Goal: Obtain resource: Download file/media

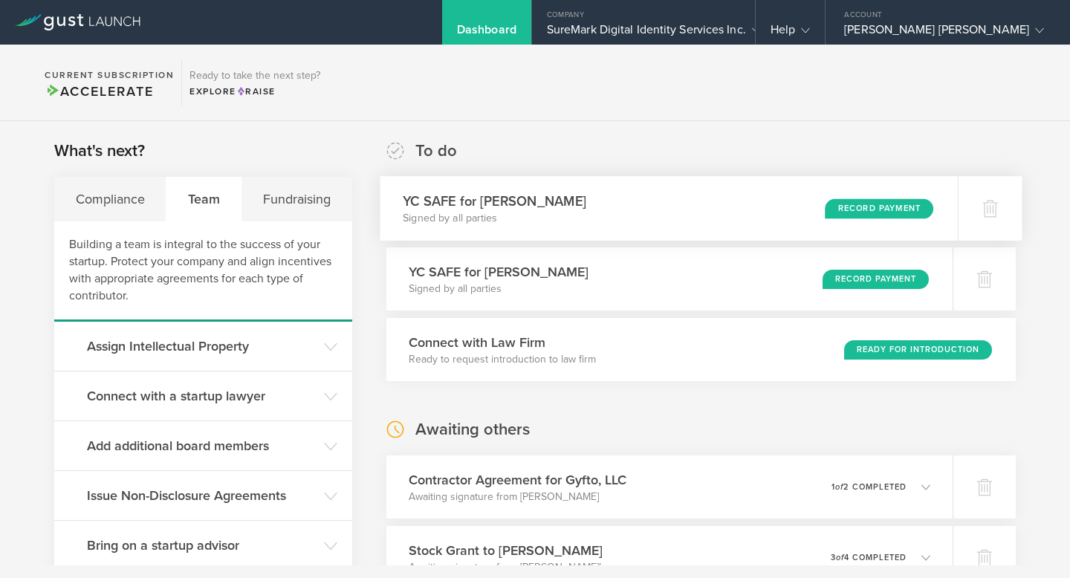
click at [457, 214] on p "Signed by all parties" at bounding box center [495, 218] width 184 height 15
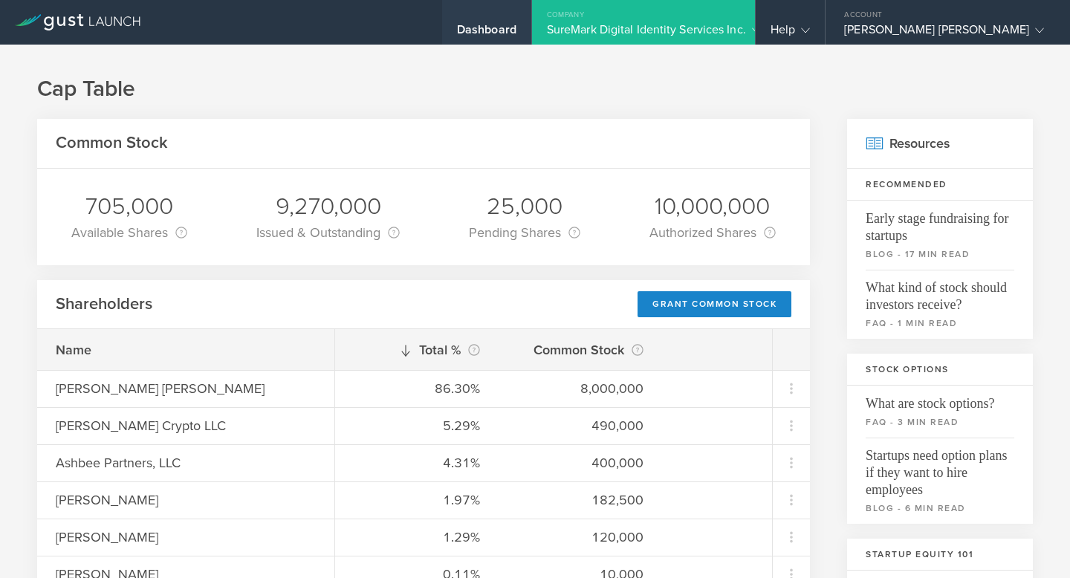
click at [516, 22] on div "Dashboard" at bounding box center [486, 33] width 59 height 22
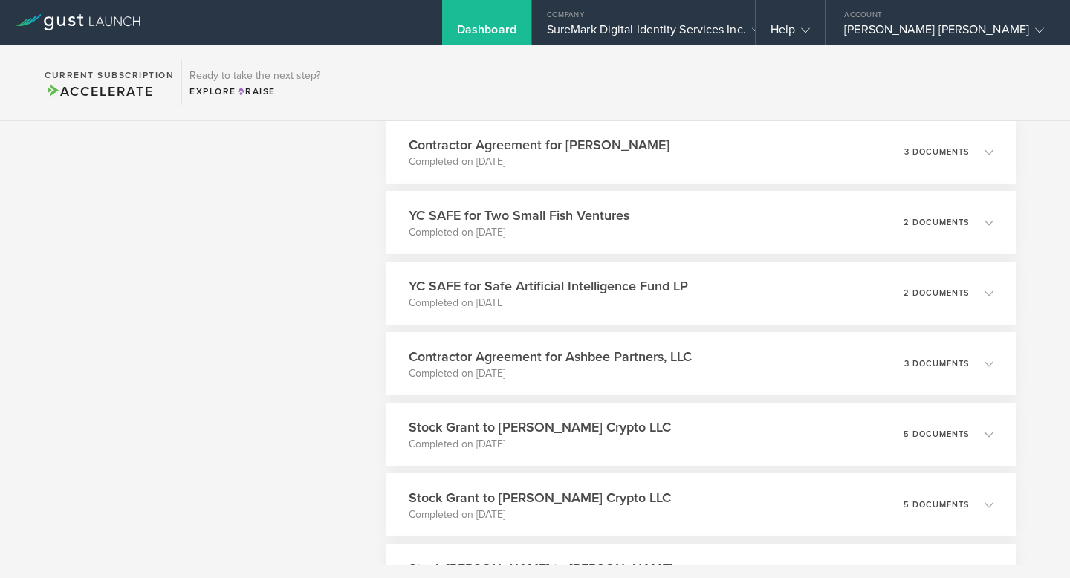
scroll to position [924, 0]
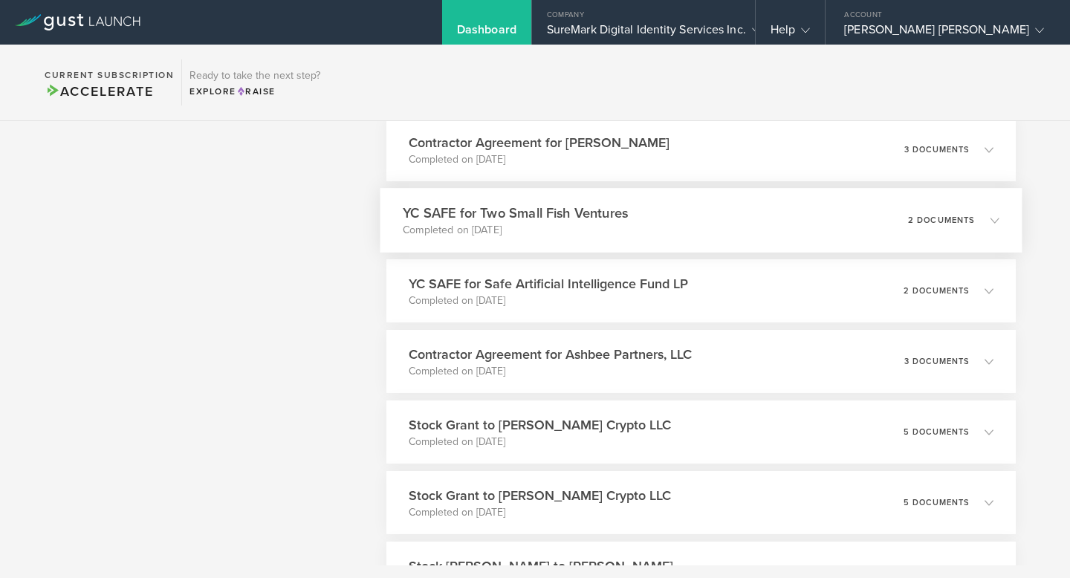
click at [523, 215] on h3 "YC SAFE for Two Small Fish Ventures" at bounding box center [515, 213] width 225 height 20
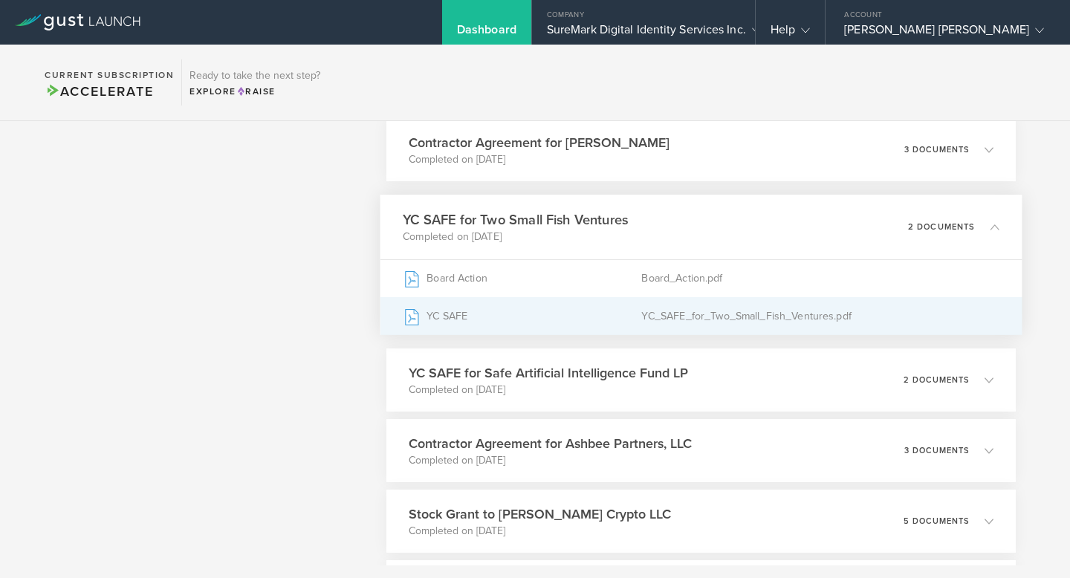
click at [525, 334] on div "YC SAFE" at bounding box center [522, 316] width 239 height 37
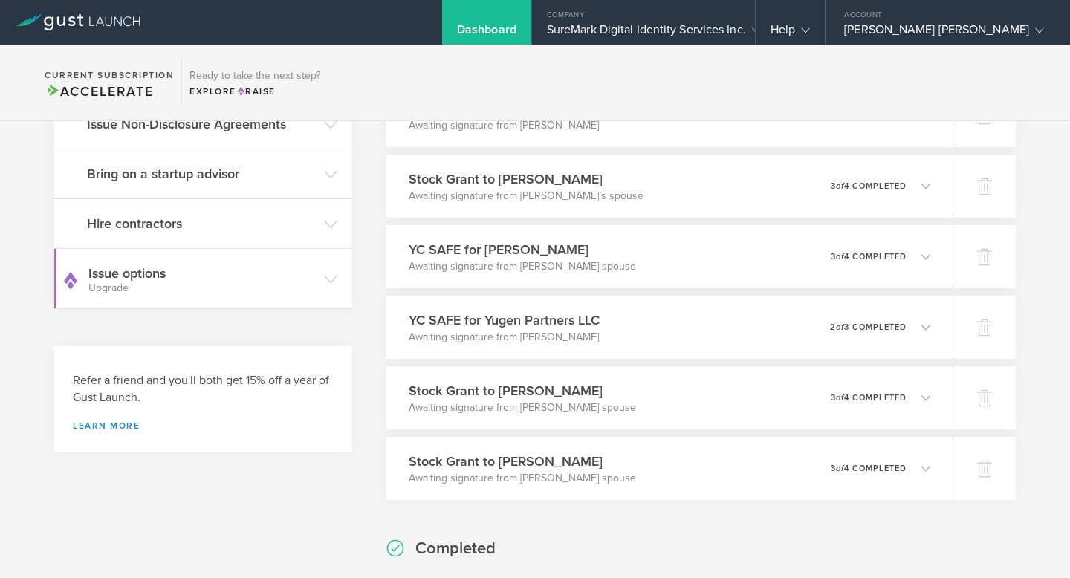
scroll to position [0, 0]
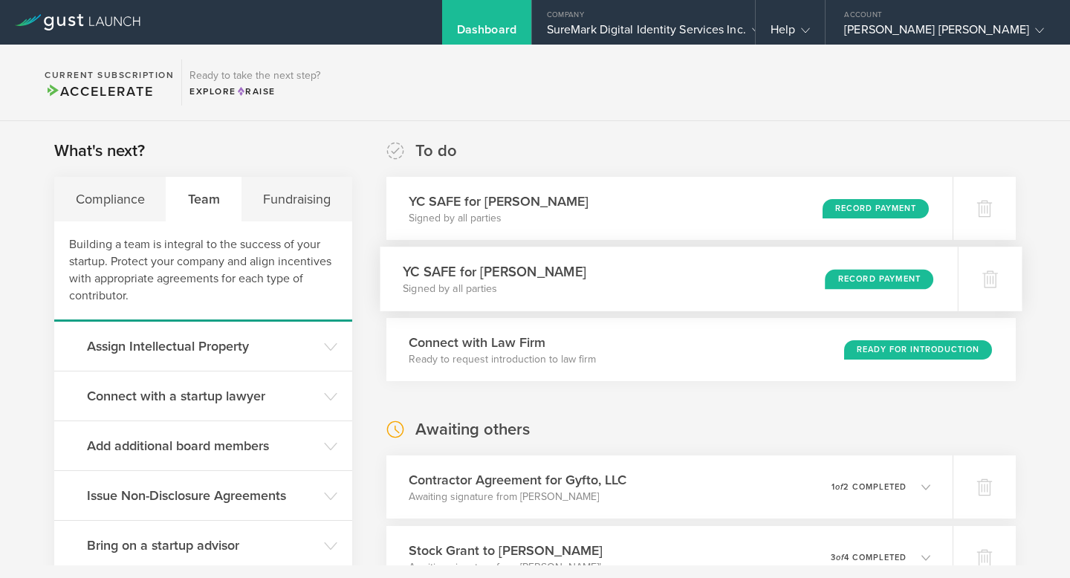
click at [509, 272] on h3 "YC SAFE for [PERSON_NAME]" at bounding box center [495, 272] width 184 height 20
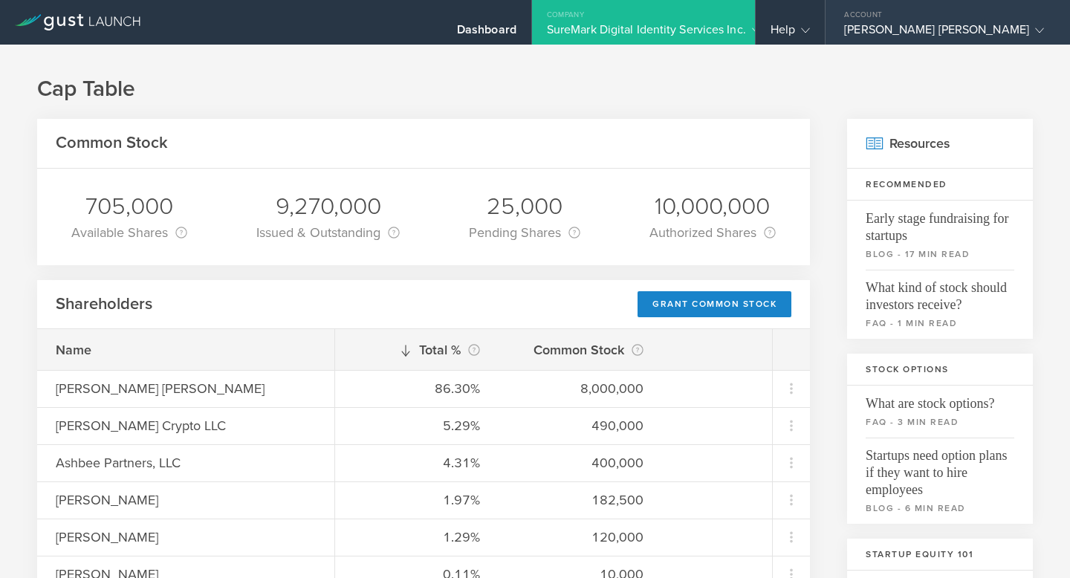
click at [982, 16] on div "Account" at bounding box center [948, 11] width 244 height 22
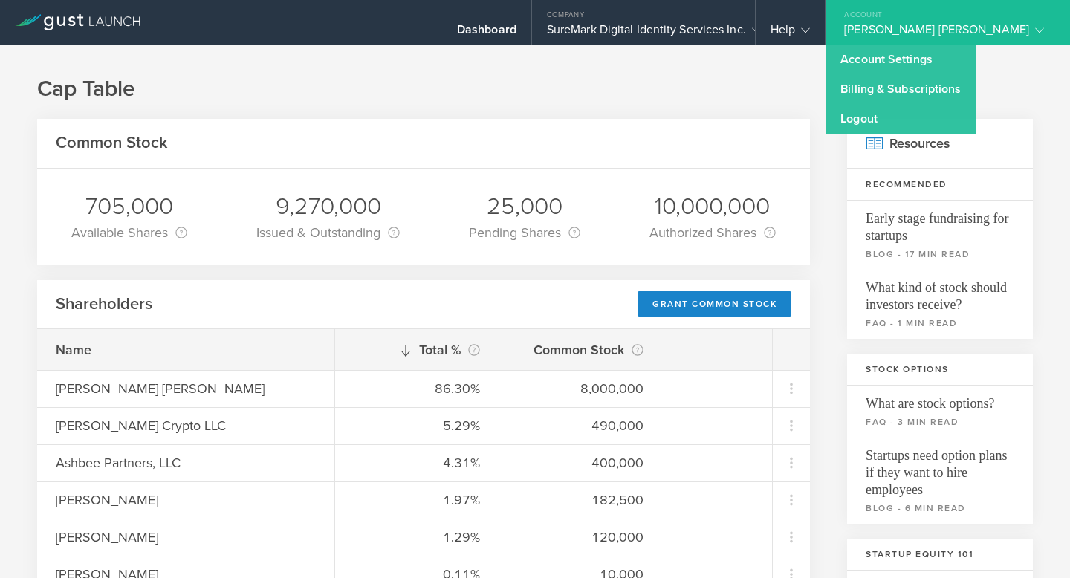
click at [914, 120] on link "Logout" at bounding box center [901, 119] width 150 height 30
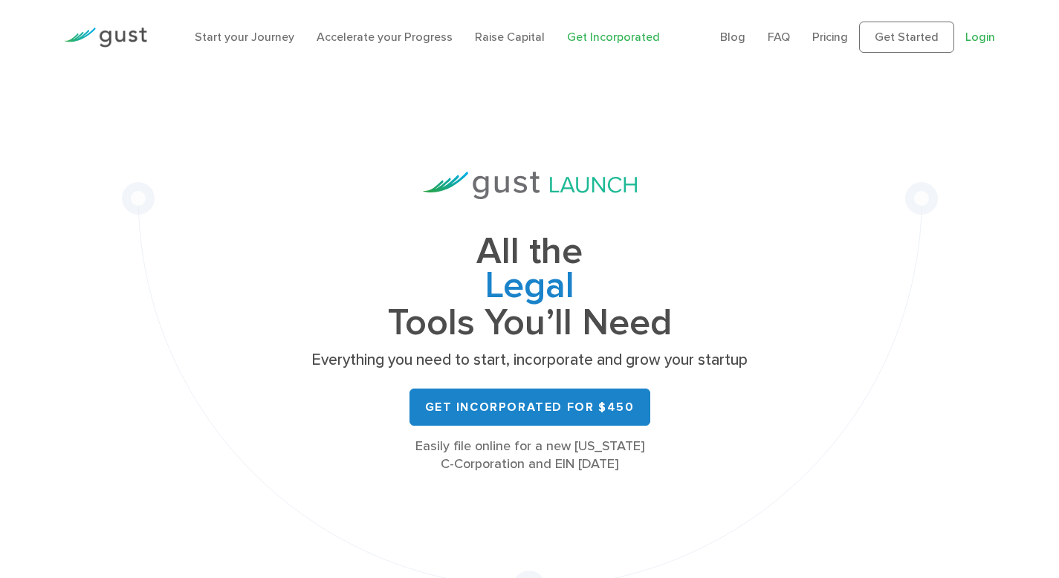
click at [965, 36] on link "Login" at bounding box center [980, 37] width 30 height 14
